Goal: Task Accomplishment & Management: Manage account settings

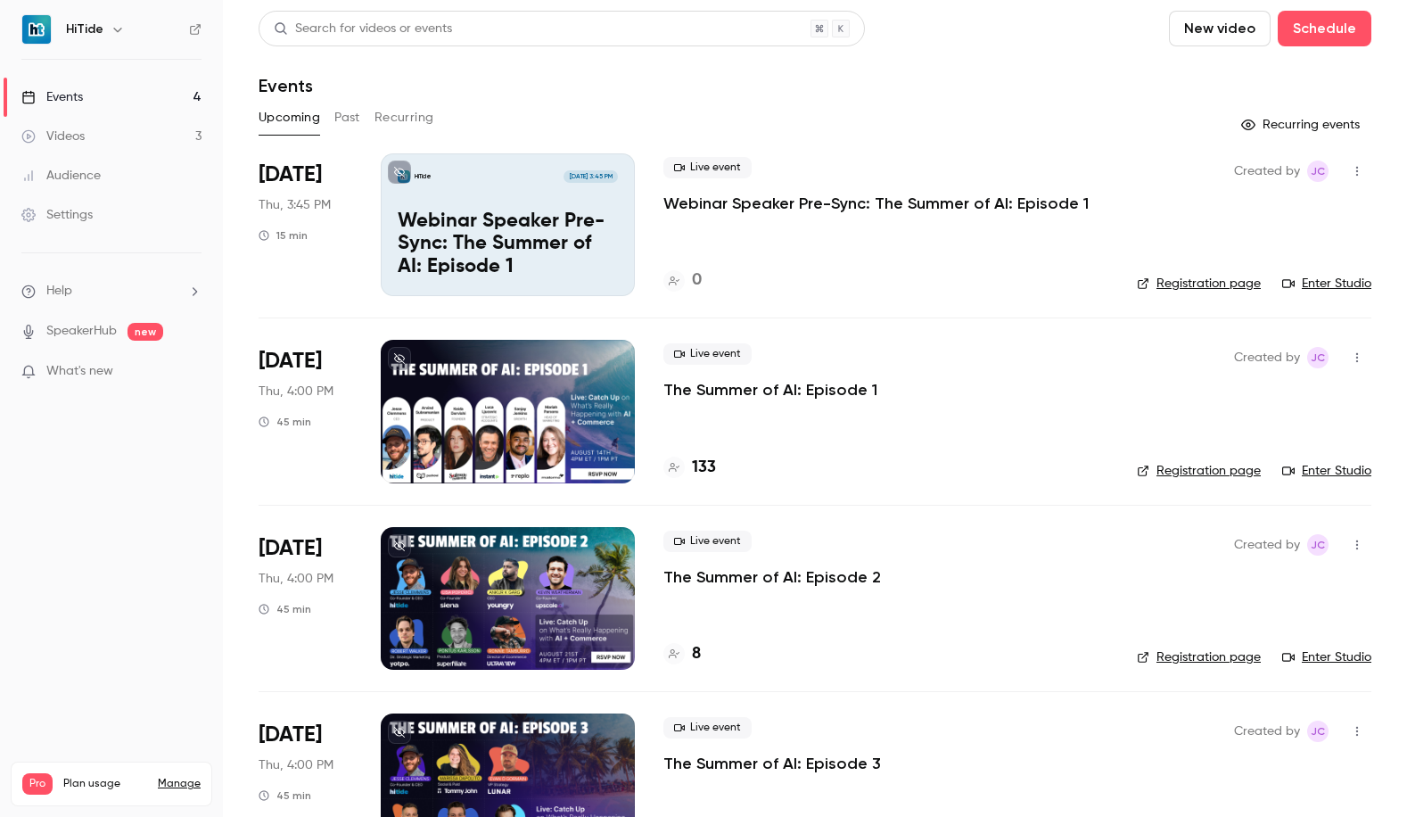
scroll to position [71, 0]
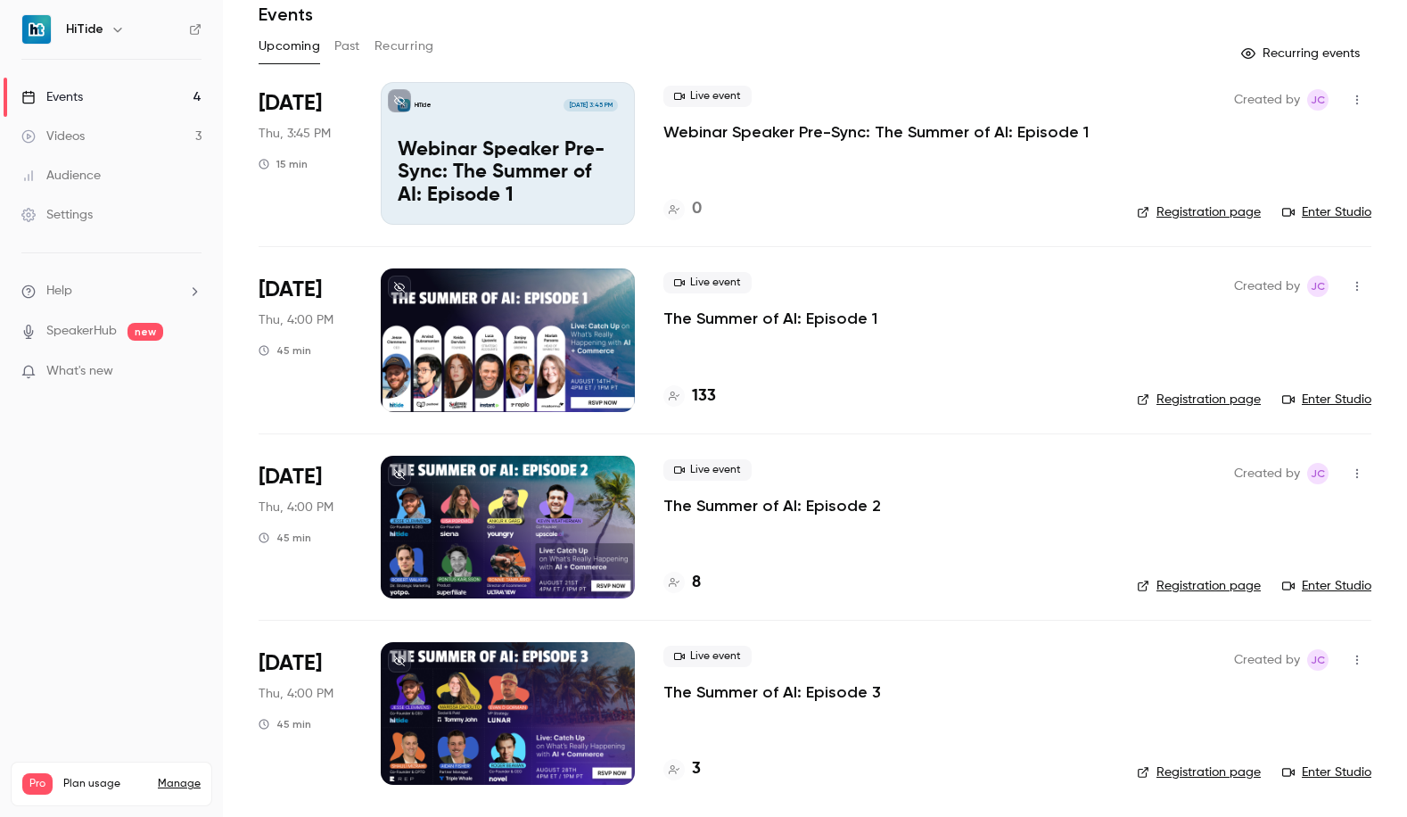
click at [826, 355] on div "Live event The Summer of AI: Episode 1 133" at bounding box center [885, 339] width 445 height 143
click at [548, 341] on div at bounding box center [508, 339] width 254 height 143
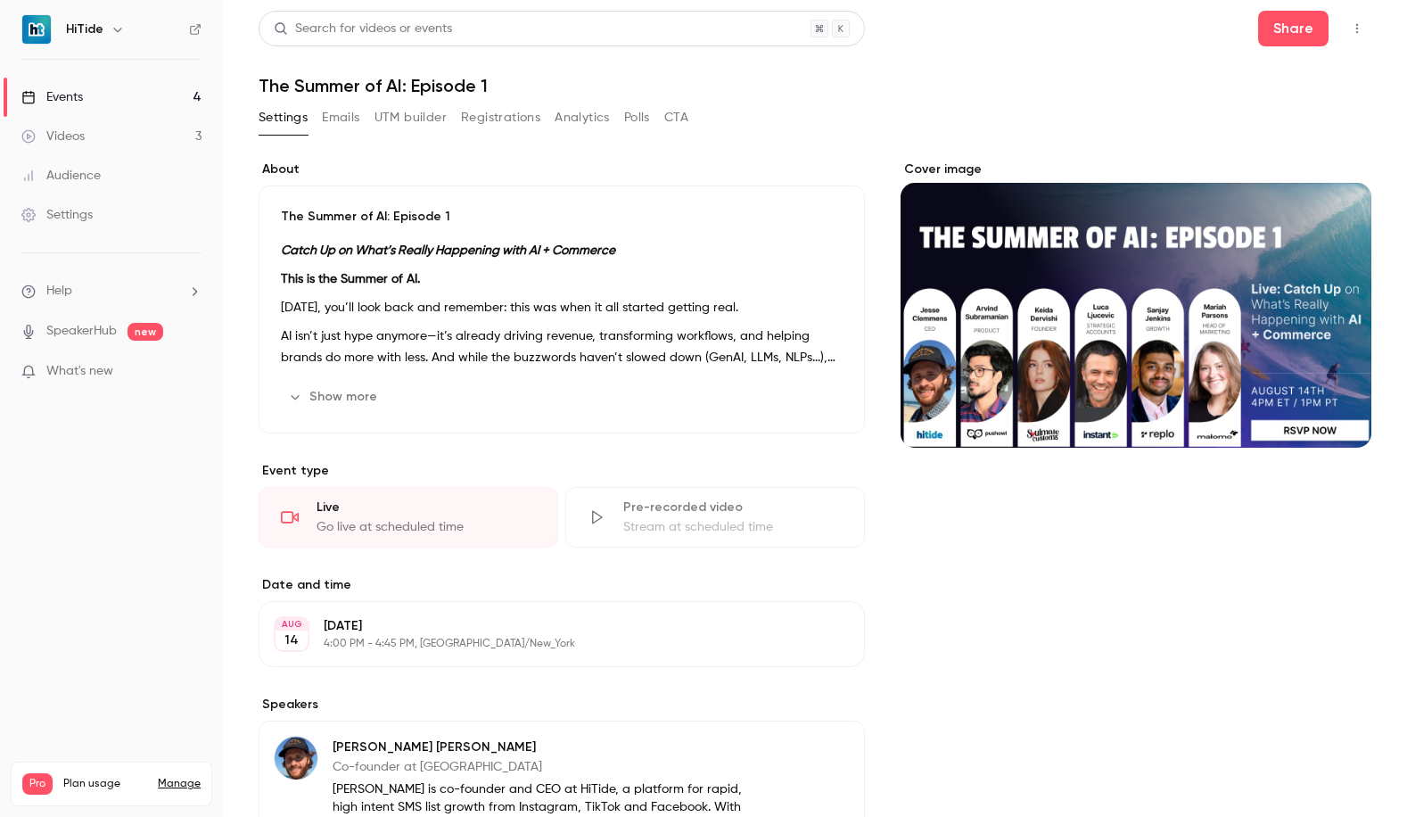
click at [509, 117] on button "Registrations" at bounding box center [500, 117] width 79 height 29
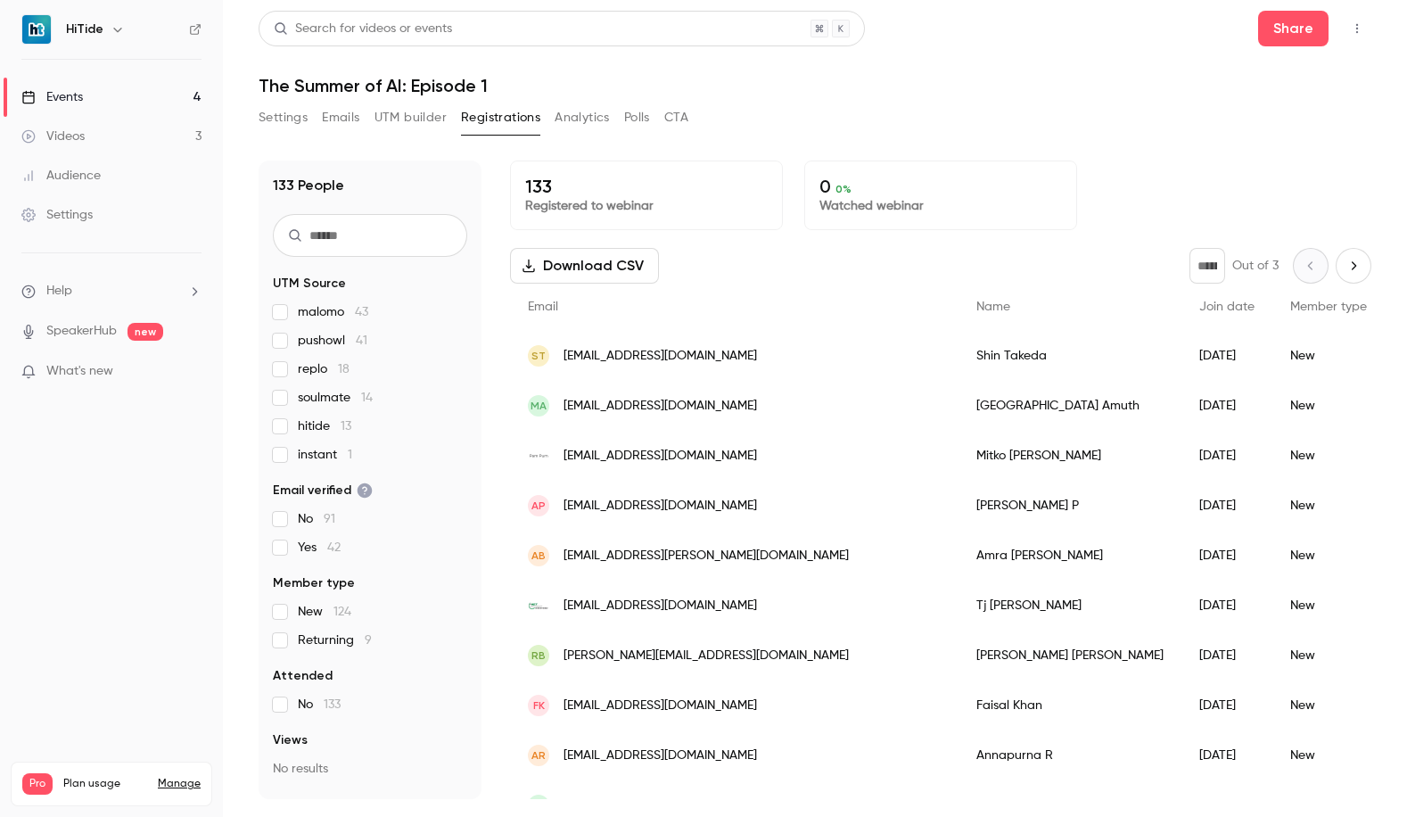
click at [615, 253] on button "Download CSV" at bounding box center [584, 266] width 149 height 36
click at [152, 86] on link "Events 4" at bounding box center [111, 97] width 223 height 39
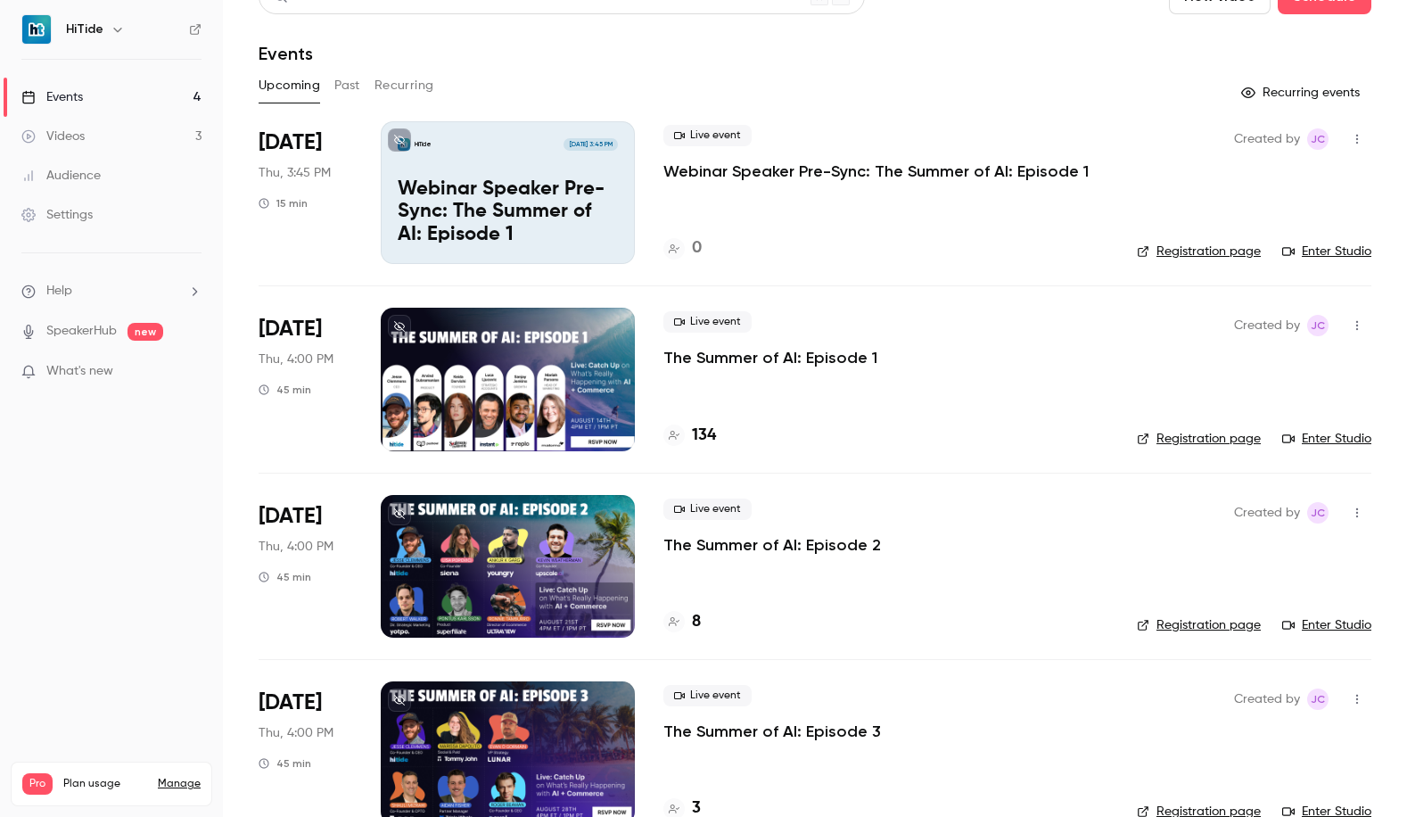
scroll to position [71, 0]
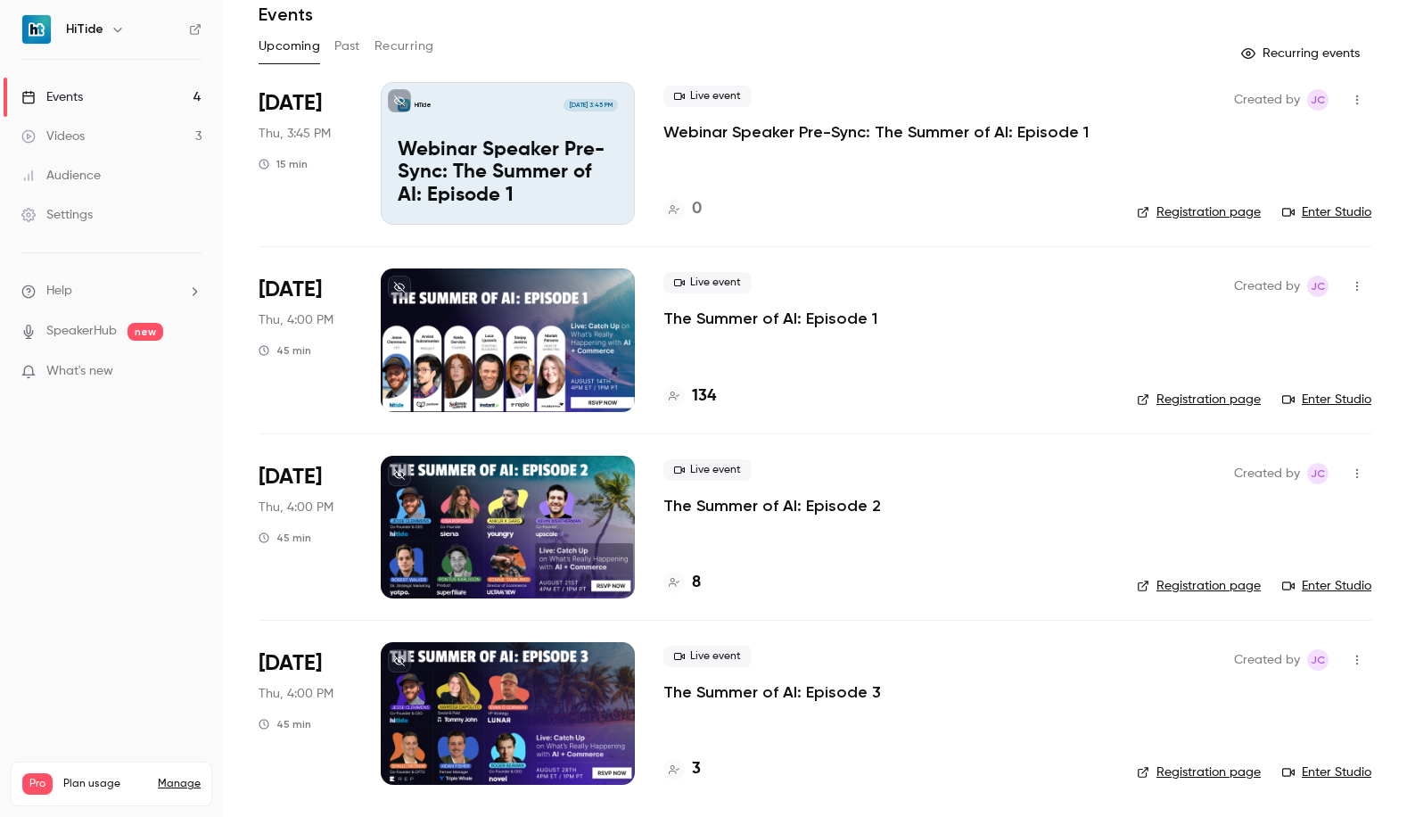
click at [443, 365] on div at bounding box center [508, 339] width 254 height 143
